Goal: Information Seeking & Learning: Compare options

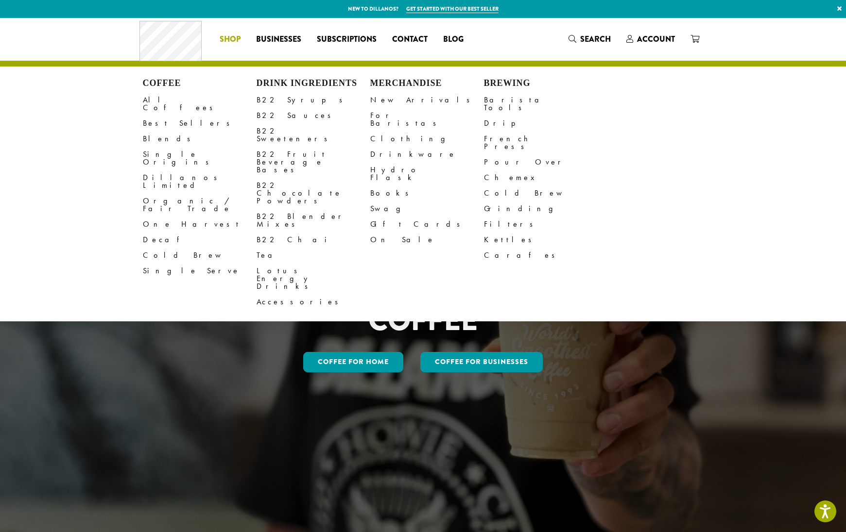
click at [238, 40] on span "Shop" at bounding box center [230, 40] width 21 height 12
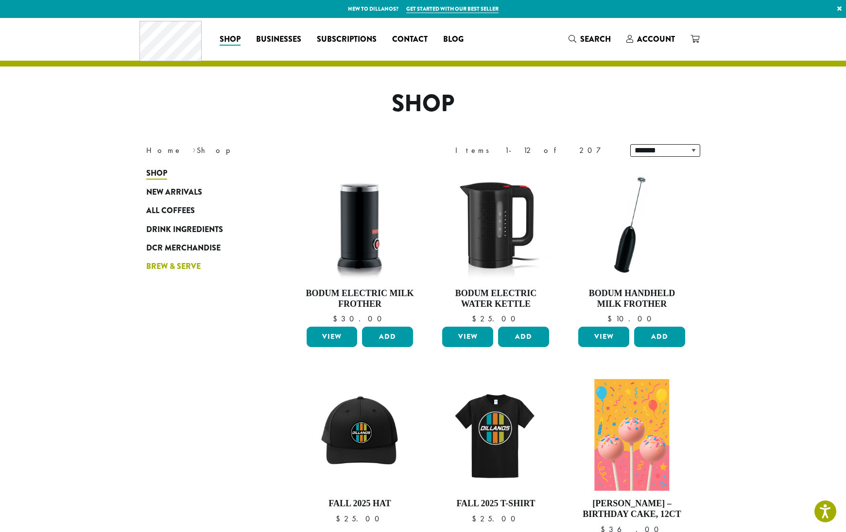
click at [190, 261] on span "Brew & Serve" at bounding box center [173, 267] width 54 height 12
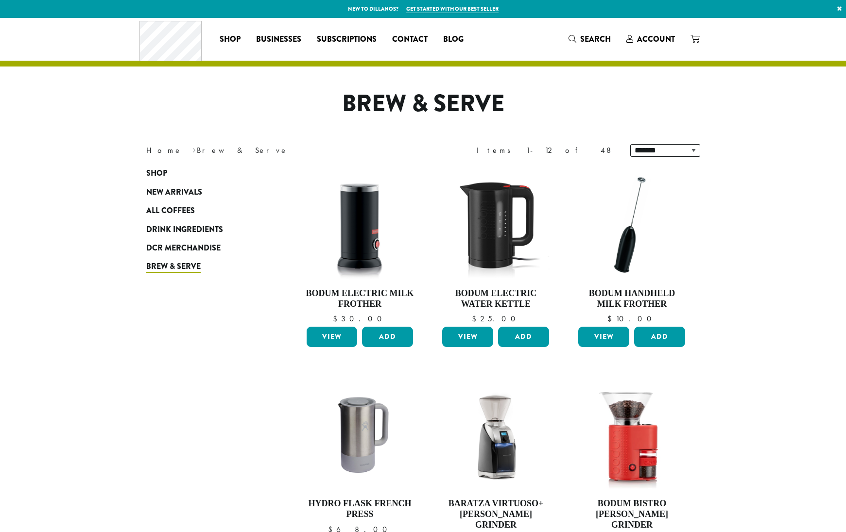
click at [190, 265] on span "Brew & Serve" at bounding box center [173, 267] width 54 height 12
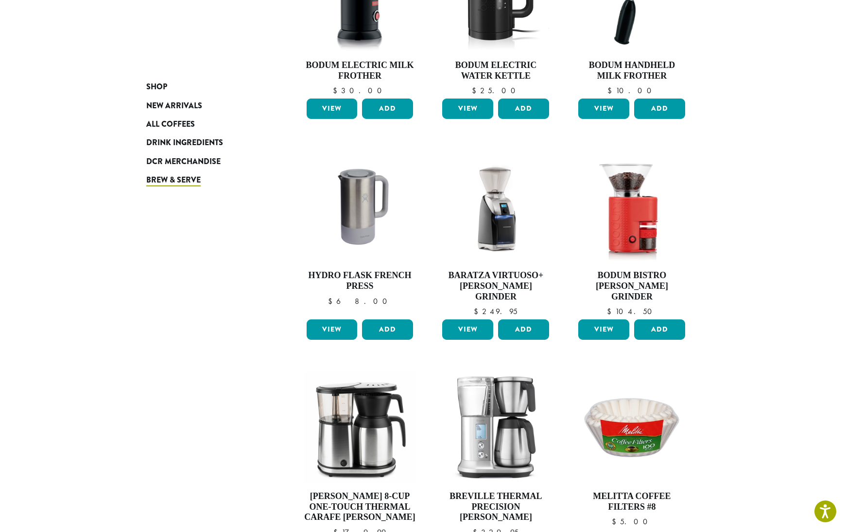
scroll to position [298, 0]
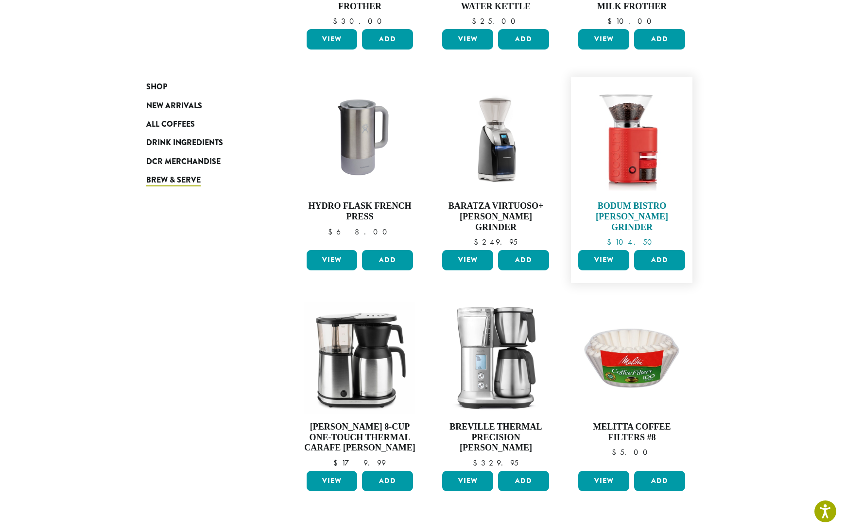
click at [620, 133] on img at bounding box center [631, 138] width 95 height 112
click at [507, 147] on img at bounding box center [496, 138] width 112 height 112
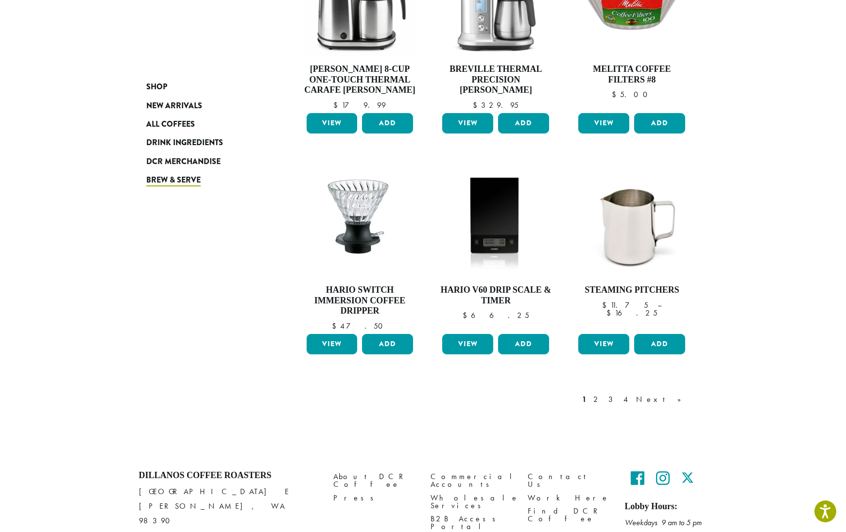
scroll to position [693, 0]
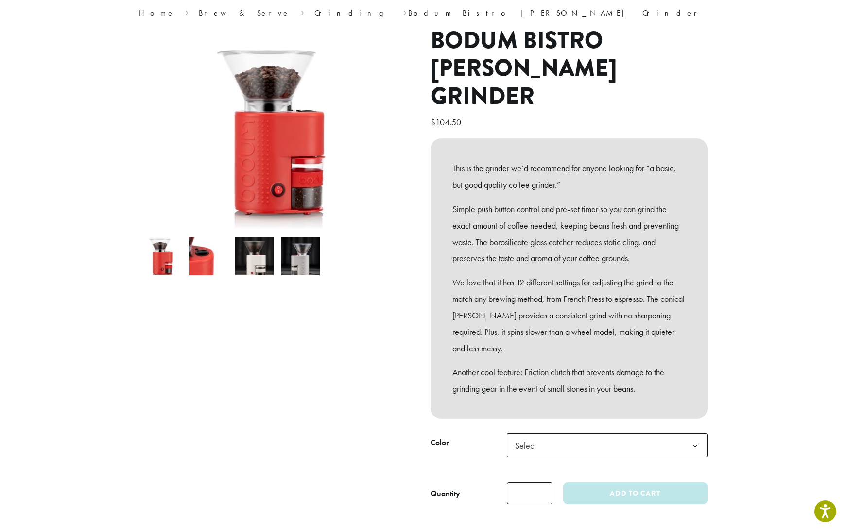
scroll to position [100, 0]
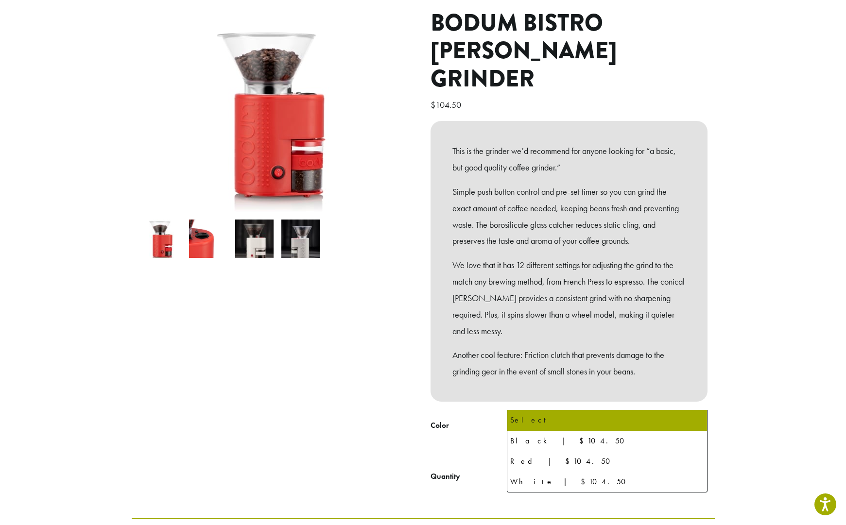
click at [533, 419] on span "Select" at bounding box center [528, 428] width 34 height 19
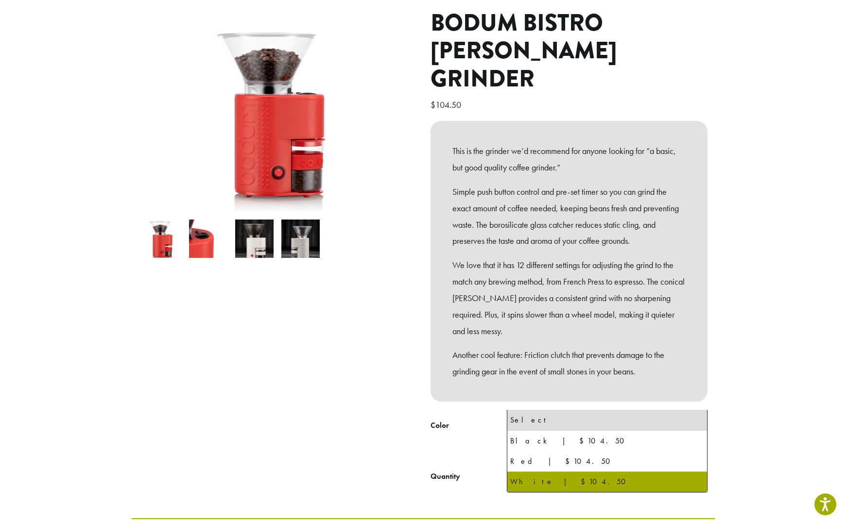
select select "*****"
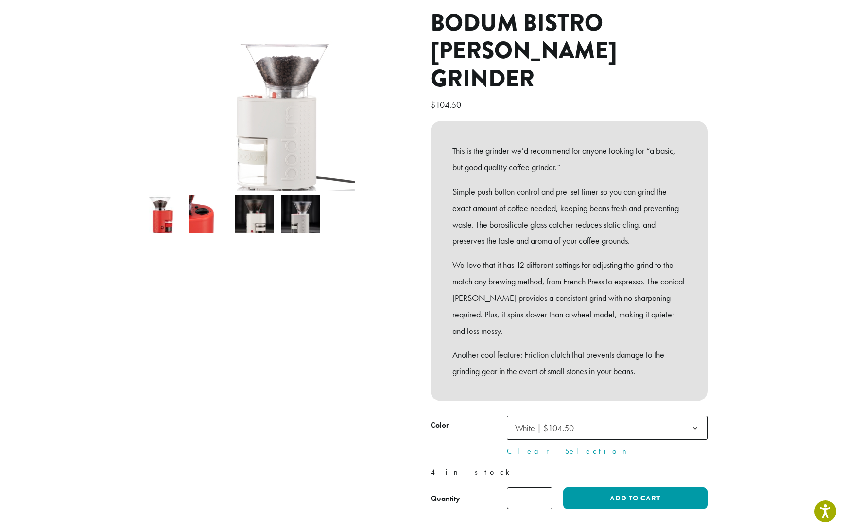
click at [263, 226] on img at bounding box center [254, 214] width 38 height 38
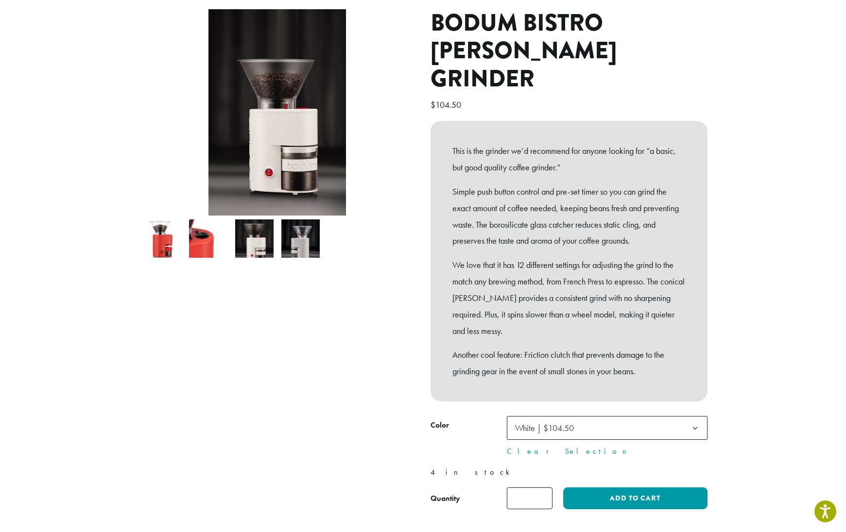
click at [298, 235] on img at bounding box center [300, 239] width 38 height 38
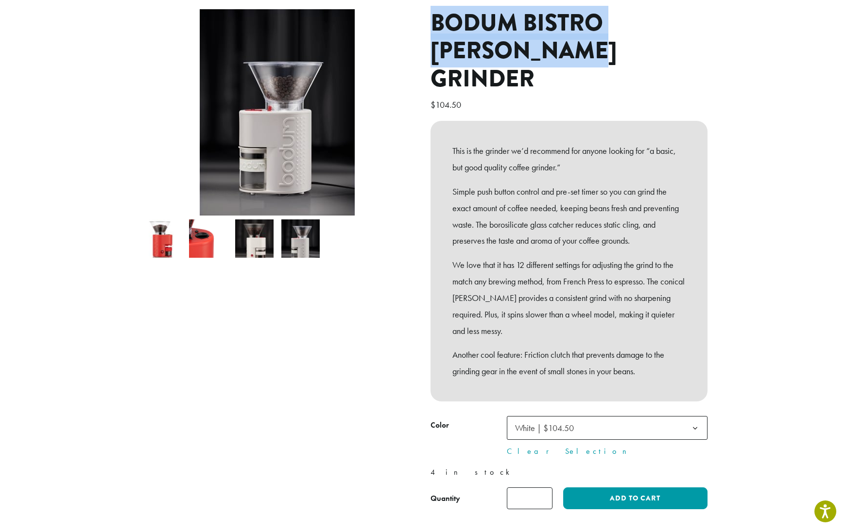
drag, startPoint x: 435, startPoint y: 18, endPoint x: 544, endPoint y: 46, distance: 112.2
click at [544, 46] on h1 "Bodum Bistro Burr Grinder" at bounding box center [568, 51] width 277 height 84
copy h1 "Bodum Bistro Burr Grinder"
click at [260, 244] on img at bounding box center [254, 239] width 38 height 38
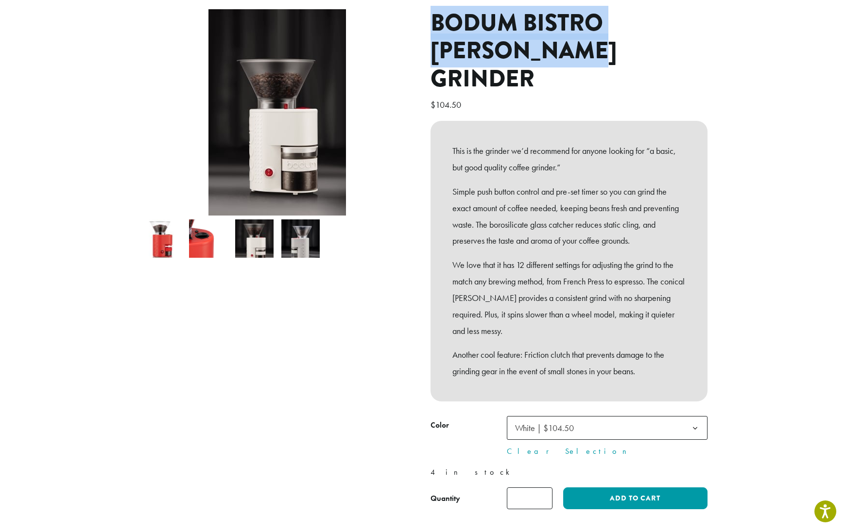
click at [301, 244] on img at bounding box center [300, 239] width 38 height 38
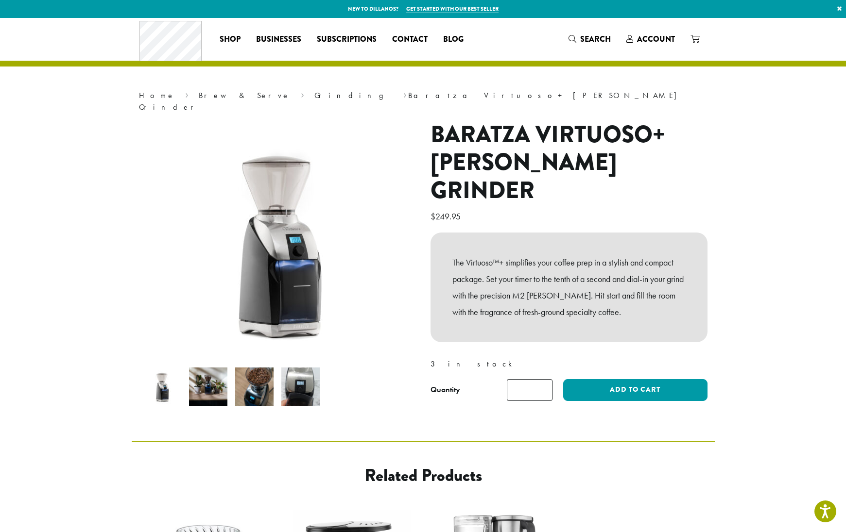
click at [474, 121] on h1 "Baratza Virtuoso+ [PERSON_NAME] Grinder" at bounding box center [568, 163] width 277 height 84
click at [484, 139] on h1 "Baratza Virtuoso+ [PERSON_NAME] Grinder" at bounding box center [568, 163] width 277 height 84
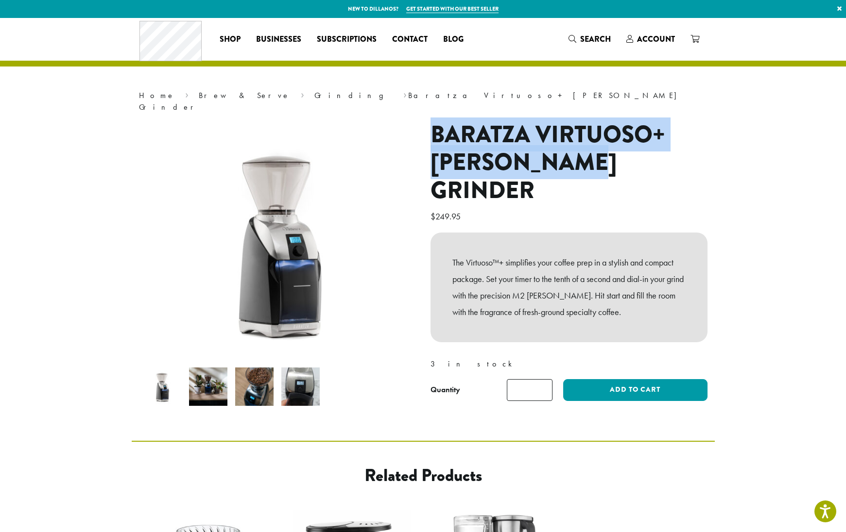
drag, startPoint x: 431, startPoint y: 116, endPoint x: 596, endPoint y: 155, distance: 169.2
click at [596, 155] on h1 "Baratza Virtuoso+ [PERSON_NAME] Grinder" at bounding box center [568, 163] width 277 height 84
copy h1 "Baratza Virtuoso+ [PERSON_NAME] Grinder"
